Goal: Task Accomplishment & Management: Use online tool/utility

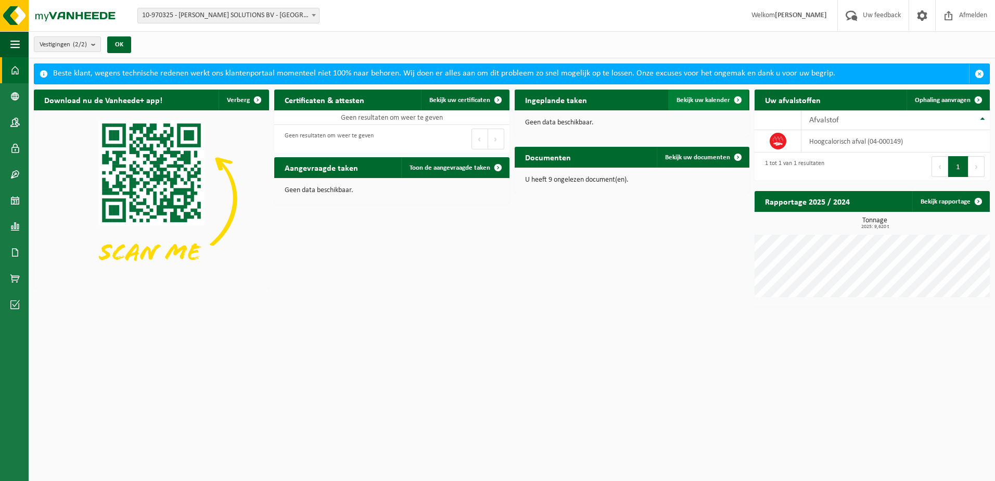
click at [717, 101] on span "Bekijk uw kalender" at bounding box center [704, 100] width 54 height 7
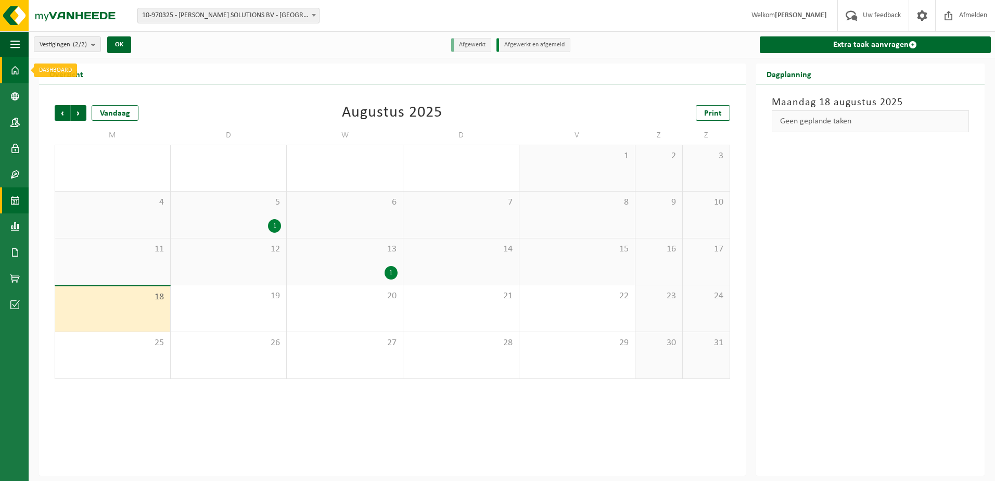
drag, startPoint x: 9, startPoint y: 71, endPoint x: 21, endPoint y: 74, distance: 11.9
click at [9, 72] on link "Dashboard" at bounding box center [14, 70] width 29 height 26
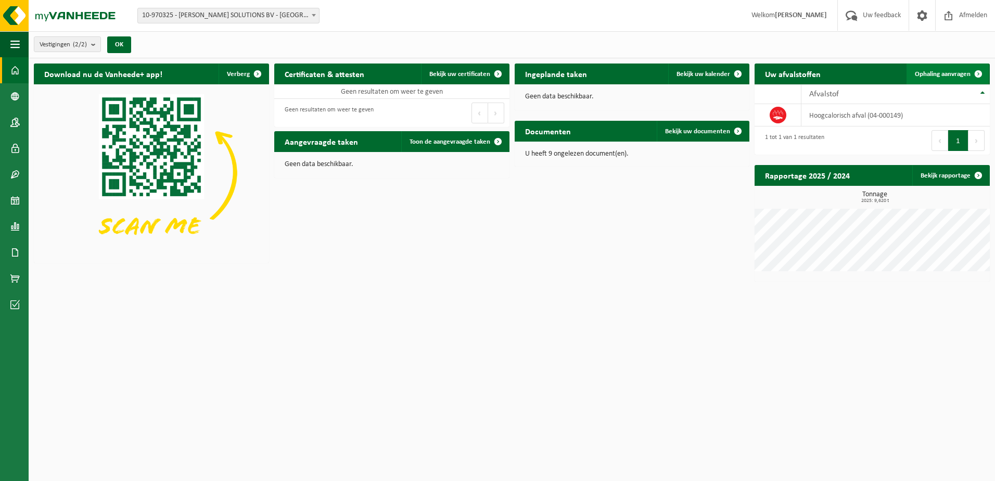
click at [951, 75] on span "Ophaling aanvragen" at bounding box center [943, 74] width 56 height 7
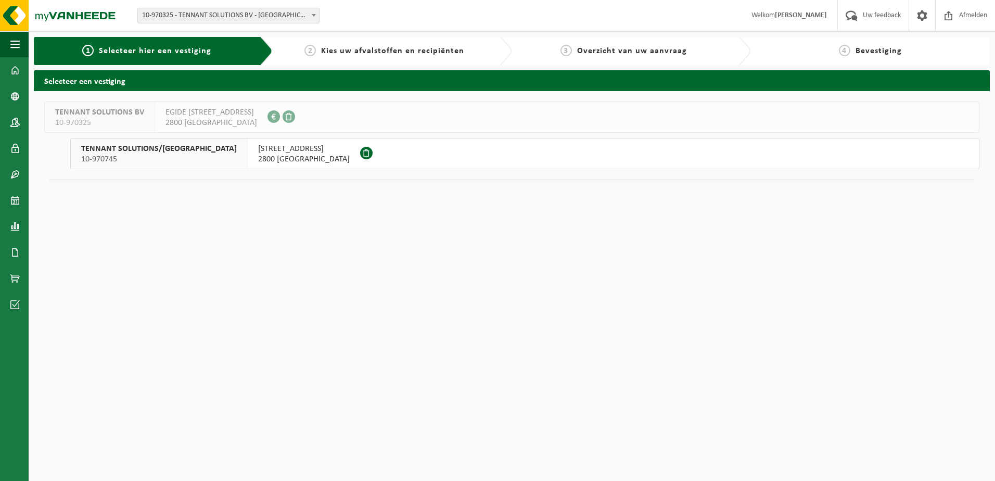
click at [259, 159] on span "2800 MECHELEN" at bounding box center [304, 159] width 92 height 10
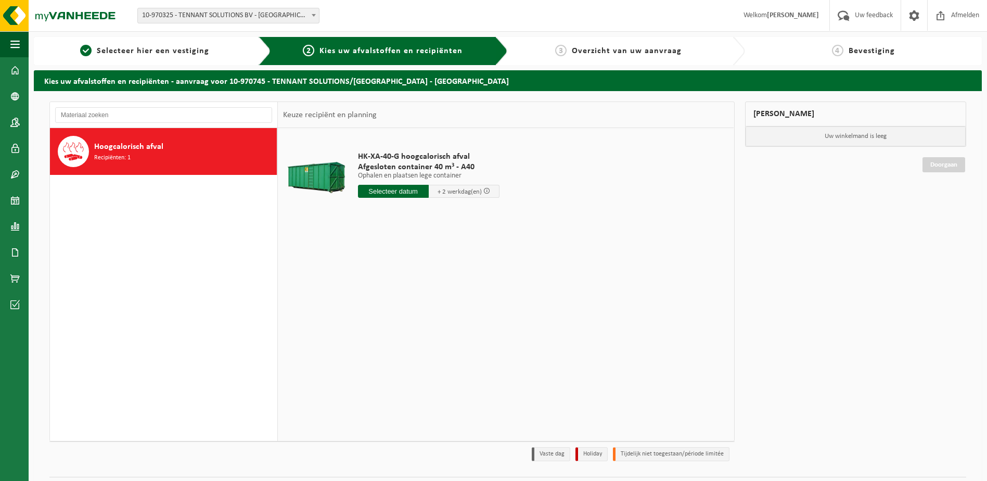
click at [388, 189] on input "text" at bounding box center [393, 191] width 71 height 13
click at [406, 302] on div "20" at bounding box center [404, 300] width 18 height 17
type input "Van 2025-08-20"
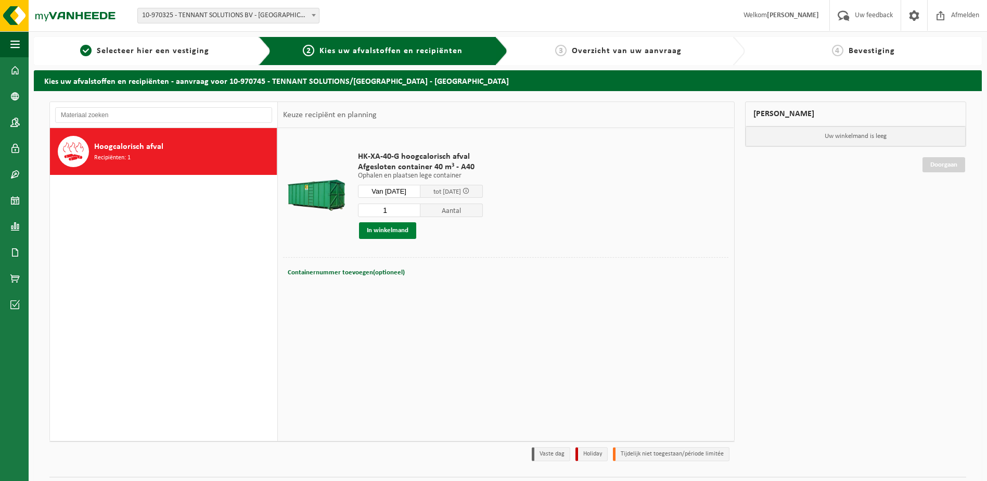
click at [399, 229] on button "In winkelmand" at bounding box center [387, 230] width 57 height 17
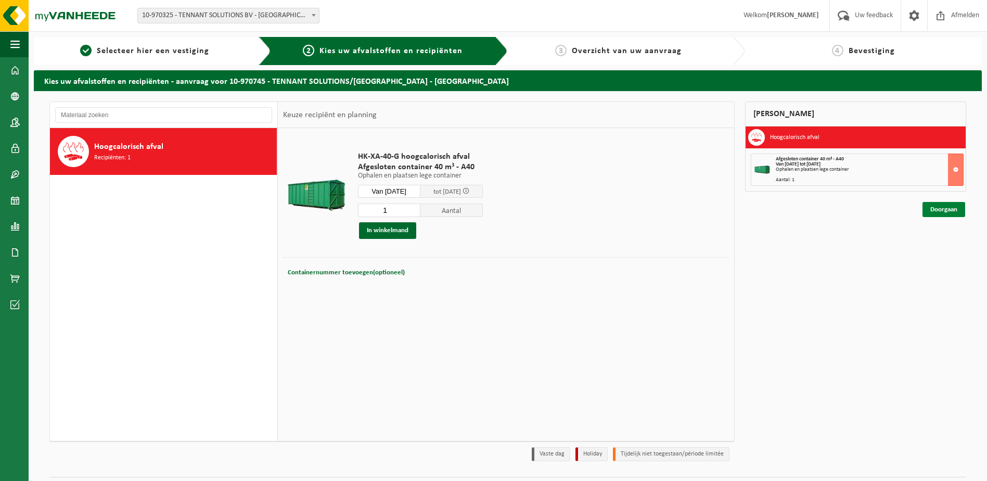
drag, startPoint x: 939, startPoint y: 211, endPoint x: 950, endPoint y: 215, distance: 12.4
click at [939, 211] on link "Doorgaan" at bounding box center [944, 209] width 43 height 15
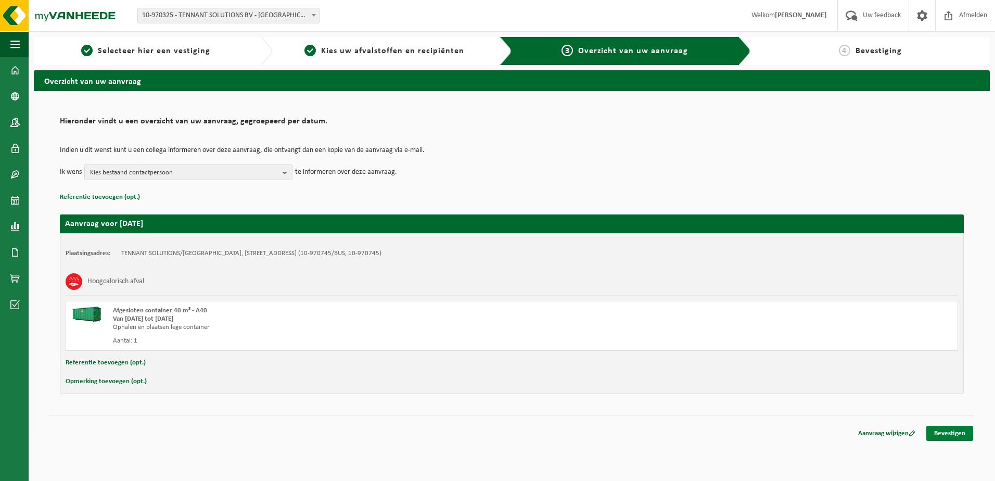
click at [958, 436] on link "Bevestigen" at bounding box center [949, 433] width 47 height 15
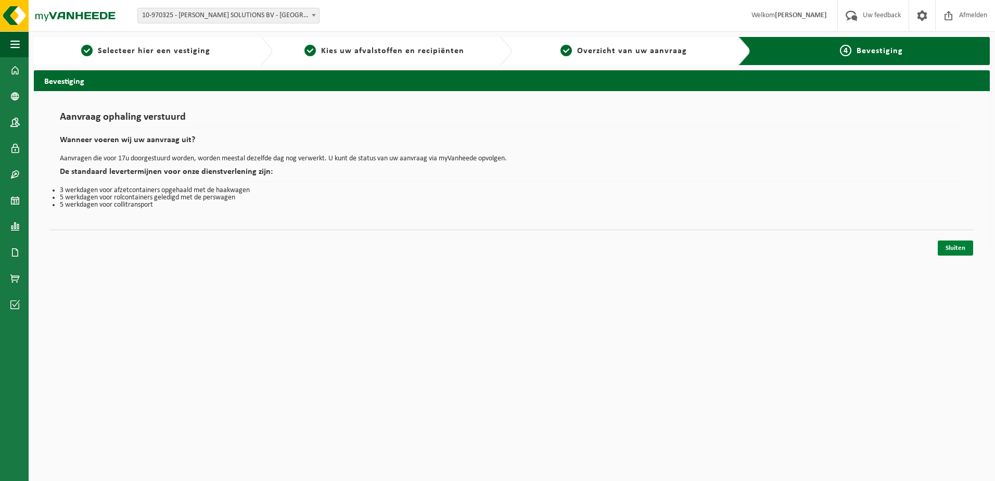
click at [959, 242] on link "Sluiten" at bounding box center [955, 247] width 35 height 15
